Goal: Task Accomplishment & Management: Manage account settings

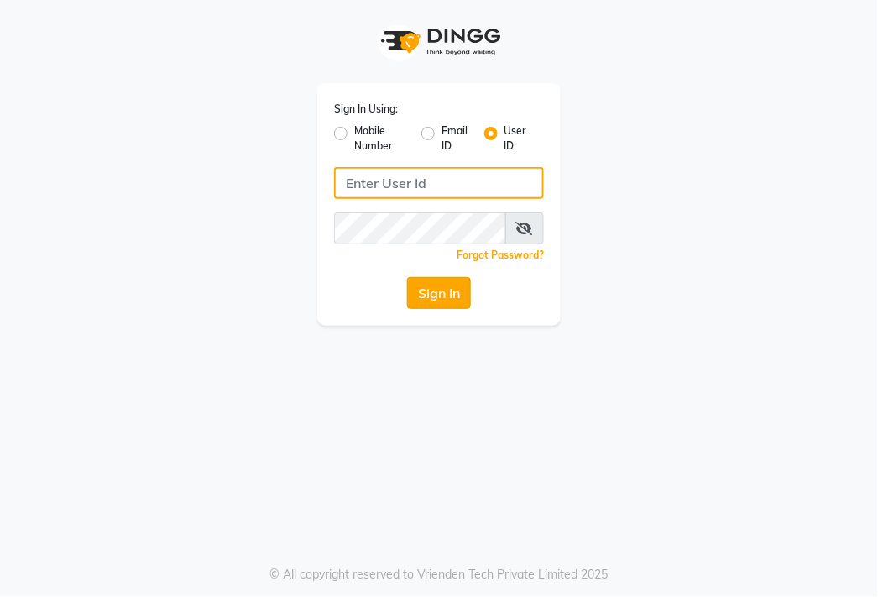
type input "senses@123"
click at [457, 296] on button "Sign In" at bounding box center [439, 293] width 64 height 32
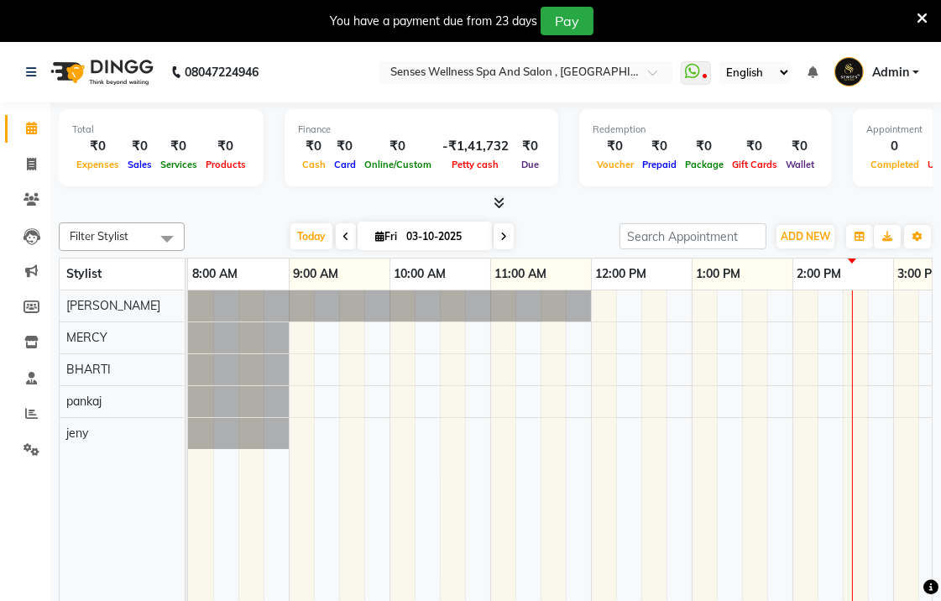
click at [877, 13] on div "You have a payment due from 23 days Pay" at bounding box center [470, 21] width 941 height 42
click at [877, 13] on icon at bounding box center [922, 18] width 11 height 15
